Goal: Find specific page/section: Find specific page/section

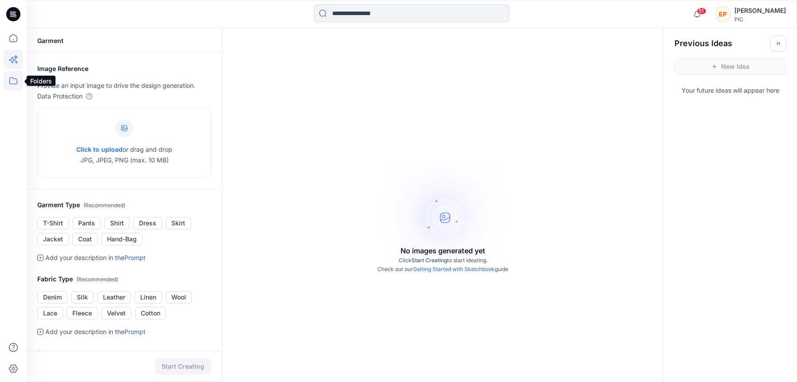
click at [14, 81] on icon at bounding box center [14, 81] width 20 height 20
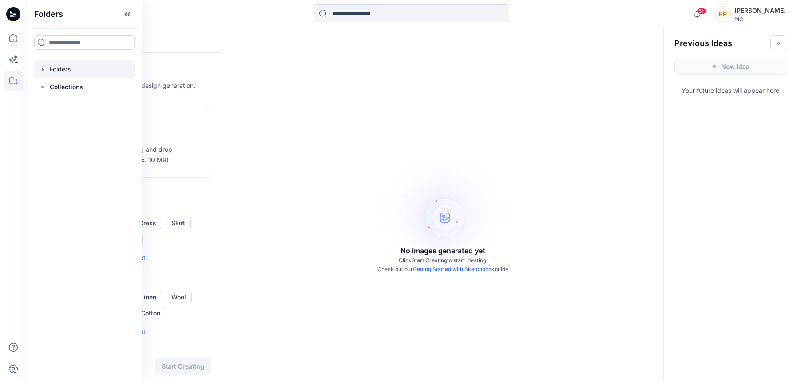
click at [61, 70] on div at bounding box center [84, 69] width 101 height 18
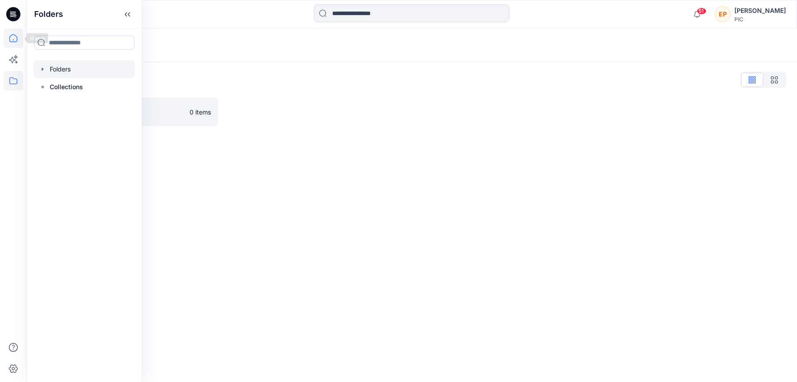
click at [13, 39] on icon at bounding box center [14, 38] width 20 height 20
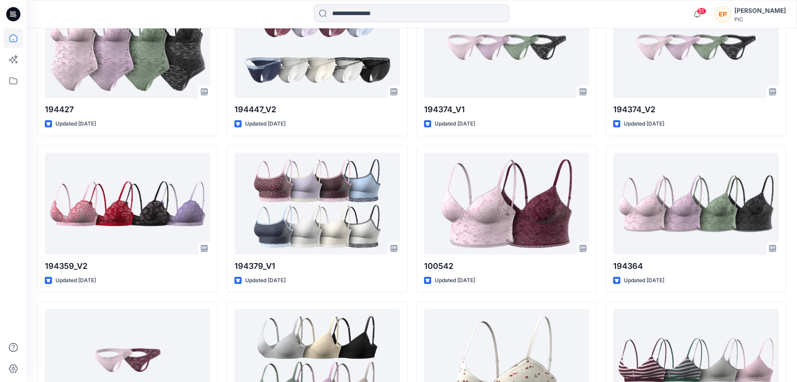
scroll to position [2484, 0]
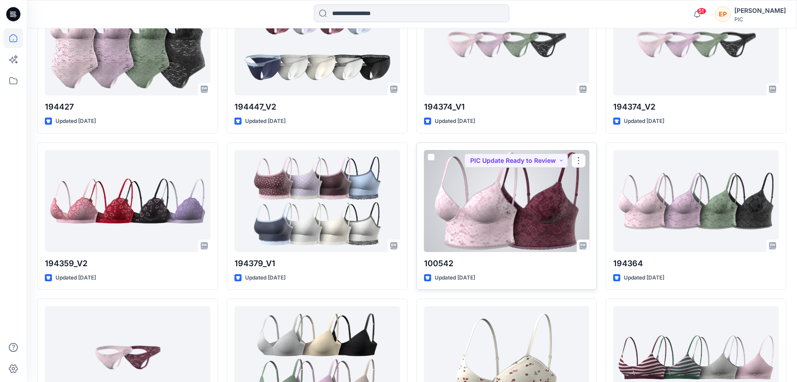
click at [480, 216] on div at bounding box center [507, 201] width 166 height 102
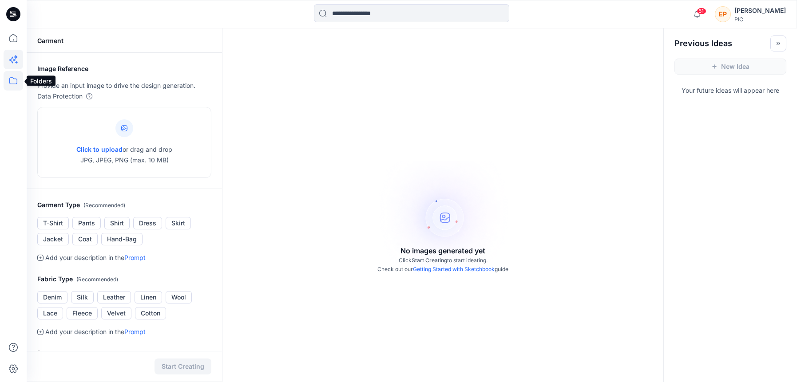
click at [15, 83] on icon at bounding box center [14, 81] width 20 height 20
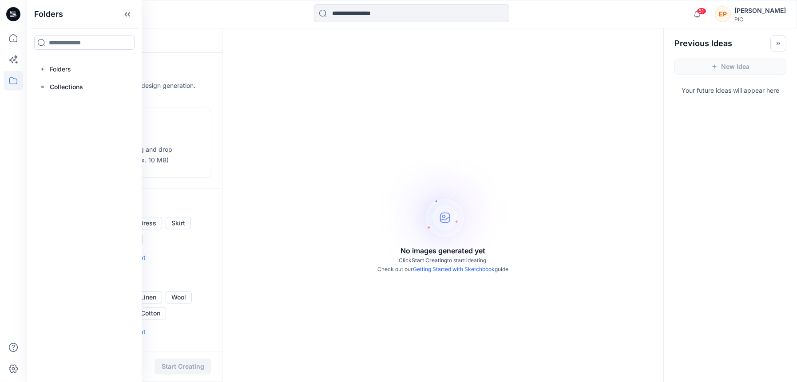
click at [249, 117] on div "No images generated yet Click Start Creating to start ideating. Check out our G…" at bounding box center [442, 219] width 441 height 382
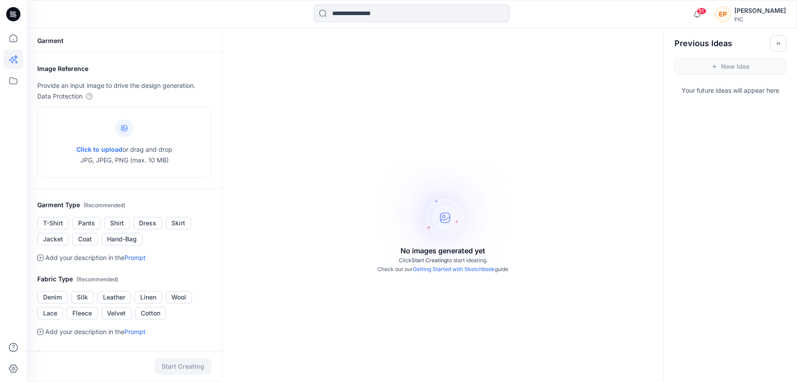
click at [249, 117] on div "No images generated yet Click Start Creating to start ideating. Check out our G…" at bounding box center [442, 219] width 441 height 382
